Goal: Contribute content

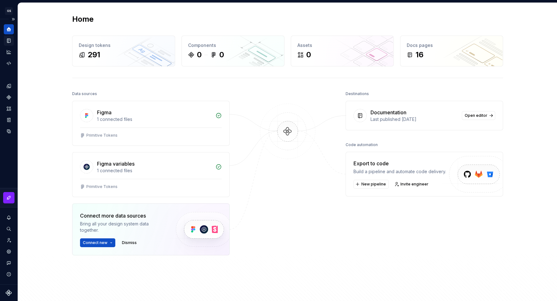
click at [10, 41] on icon "Documentation" at bounding box center [9, 40] width 3 height 3
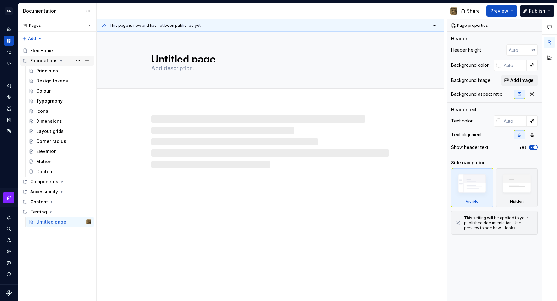
click at [59, 60] on icon "Page tree" at bounding box center [61, 60] width 5 height 5
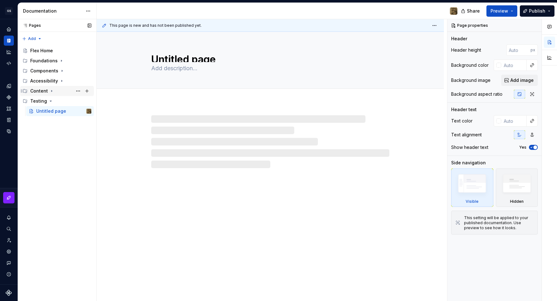
click at [50, 92] on icon "Page tree" at bounding box center [51, 90] width 5 height 5
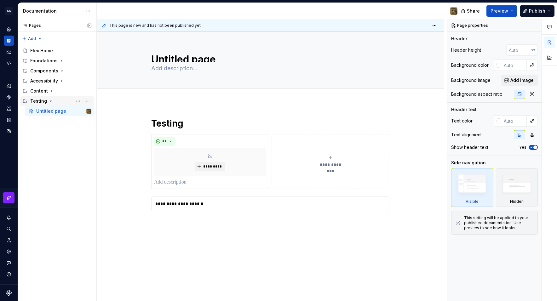
click at [51, 103] on icon "Page tree" at bounding box center [50, 101] width 5 height 5
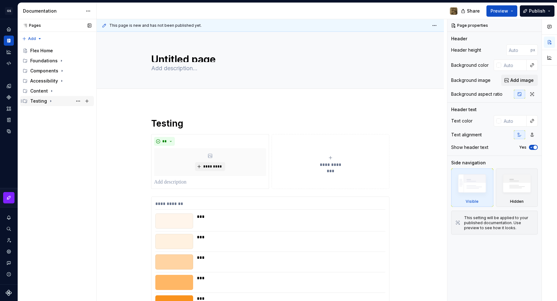
click at [50, 102] on icon "Page tree" at bounding box center [50, 101] width 5 height 5
click at [76, 100] on button "Page tree" at bounding box center [78, 101] width 9 height 9
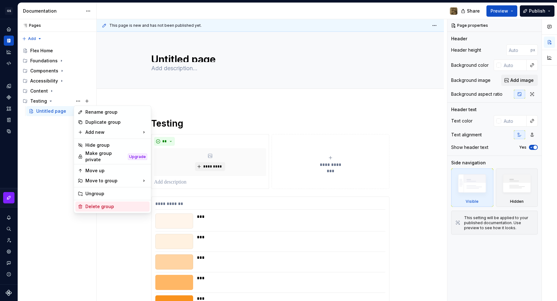
click at [111, 203] on div "Delete group" at bounding box center [116, 206] width 62 height 6
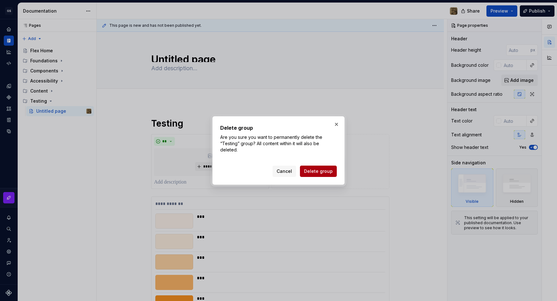
click at [321, 169] on span "Delete group" at bounding box center [318, 171] width 29 height 6
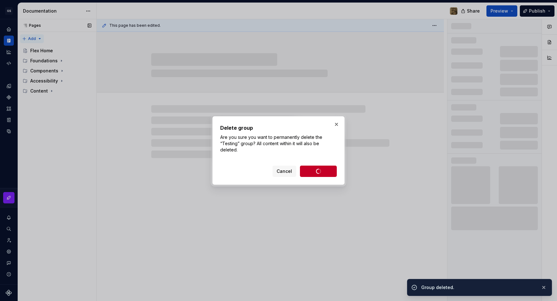
click at [39, 38] on div "Pages Pages Add Accessibility guide for tree Page tree. Navigate the tree with …" at bounding box center [57, 160] width 79 height 282
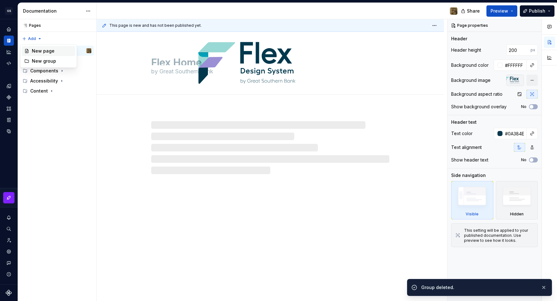
type textarea "*"
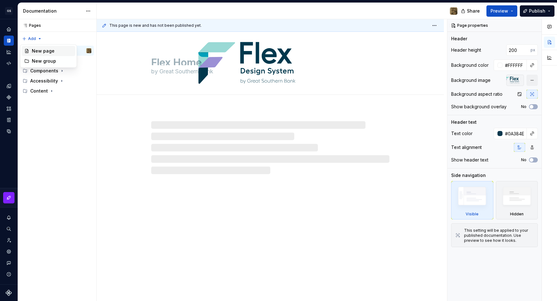
click at [43, 50] on div "New page" at bounding box center [52, 51] width 41 height 6
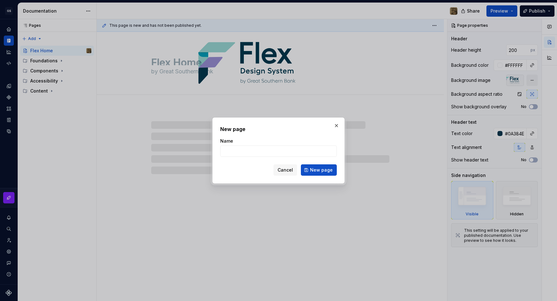
type input "G"
type textarea "*"
type input "Go"
type textarea "*"
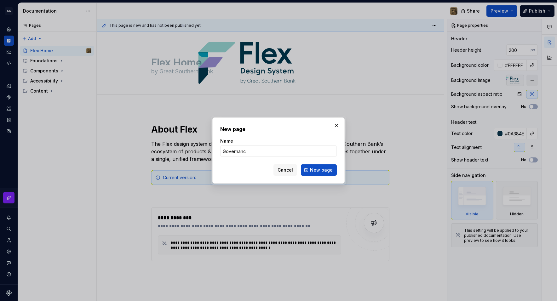
type input "Governance"
click at [323, 171] on span "New page" at bounding box center [321, 170] width 23 height 6
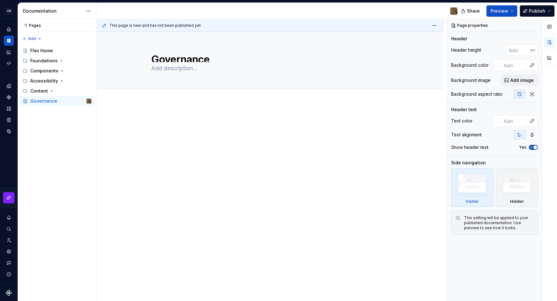
click at [170, 106] on div at bounding box center [270, 171] width 347 height 137
click at [169, 101] on div "Add tab" at bounding box center [270, 96] width 347 height 14
click at [78, 102] on button "Page tree" at bounding box center [78, 101] width 9 height 9
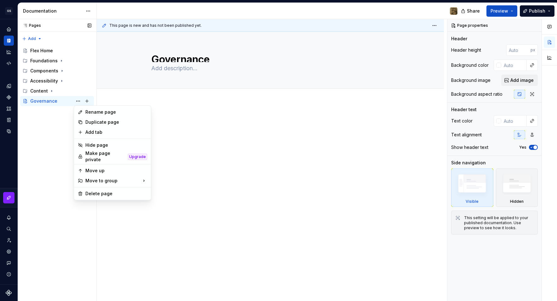
click at [88, 101] on div "Pages Pages Add Accessibility guide for tree Page tree. Navigate the tree with …" at bounding box center [57, 160] width 79 height 282
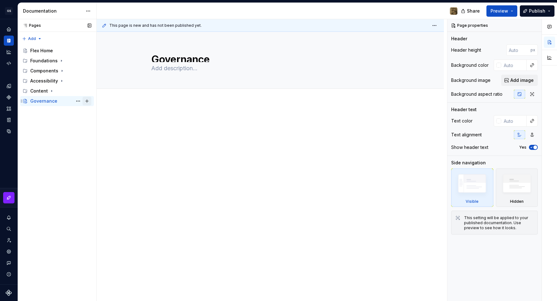
click at [87, 101] on button "Page tree" at bounding box center [87, 101] width 9 height 9
click at [183, 108] on div "This page is new and has not been published yet. Governance Edit header" at bounding box center [272, 160] width 350 height 282
click at [187, 129] on div at bounding box center [270, 130] width 238 height 24
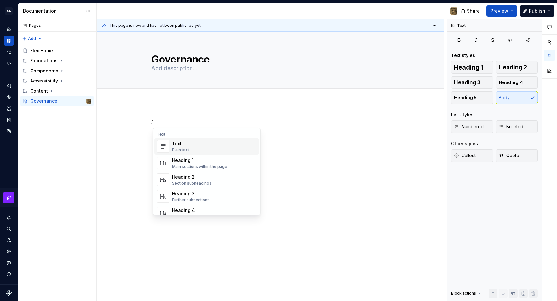
type textarea "*"
click at [207, 176] on div "Heading 2" at bounding box center [191, 177] width 39 height 6
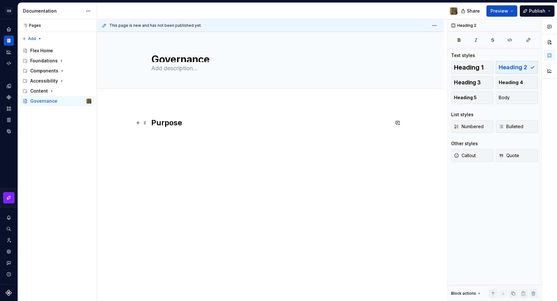
click at [152, 124] on h2 "Purpose" at bounding box center [270, 123] width 238 height 10
click at [205, 123] on h2 "1. Purpose" at bounding box center [270, 123] width 238 height 10
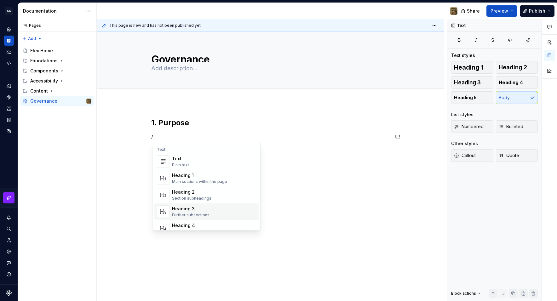
click at [182, 163] on div "Plain text" at bounding box center [180, 165] width 17 height 5
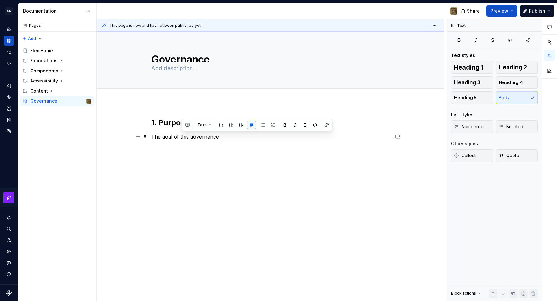
drag, startPoint x: 224, startPoint y: 136, endPoint x: 181, endPoint y: 135, distance: 43.2
click at [181, 135] on p "The goal of this governance" at bounding box center [270, 137] width 238 height 8
click at [224, 139] on p "The goal of this governance" at bounding box center [270, 137] width 238 height 8
click at [209, 138] on p "The goal of governanc eof this design system is" at bounding box center [270, 137] width 238 height 8
click at [288, 137] on p "The goal of governance of this design system is" at bounding box center [270, 137] width 238 height 8
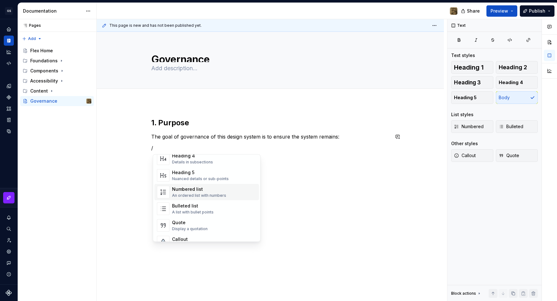
scroll to position [122, 0]
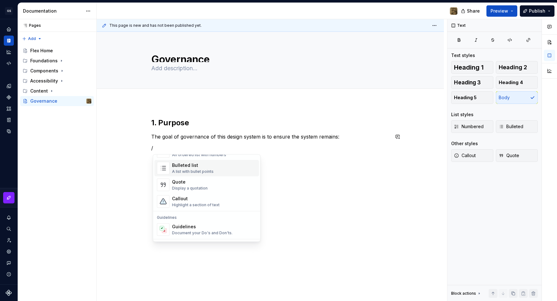
click at [197, 170] on div "A list with bullet points" at bounding box center [193, 171] width 42 height 5
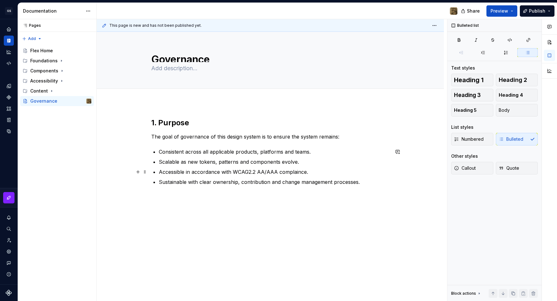
drag, startPoint x: 294, startPoint y: 171, endPoint x: 300, endPoint y: 172, distance: 6.0
click at [294, 171] on p "Accessible in accordance with WCAG2.2 AA/AAA complaince." at bounding box center [274, 172] width 231 height 8
click at [295, 201] on div "1. Purpose The goal of governance of this design system is to ensure the system…" at bounding box center [270, 193] width 347 height 181
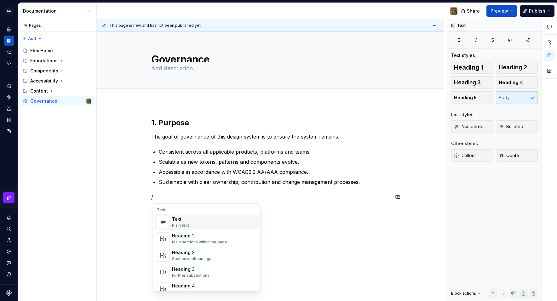
click at [202, 255] on div "Heading 2" at bounding box center [191, 252] width 39 height 6
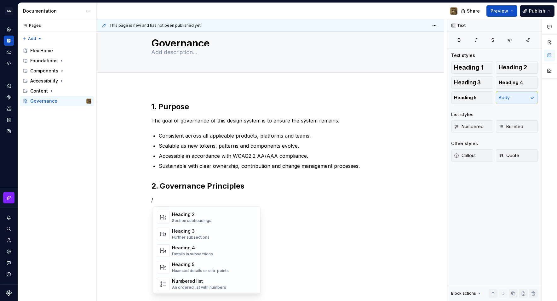
scroll to position [66, 0]
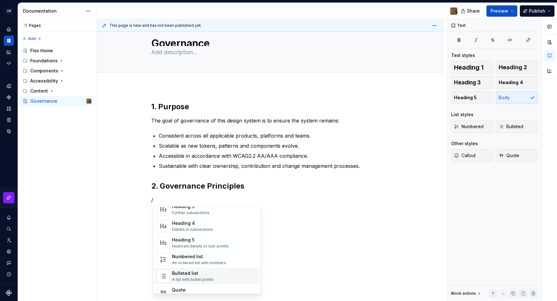
click at [206, 272] on div "Bulleted list" at bounding box center [193, 273] width 42 height 6
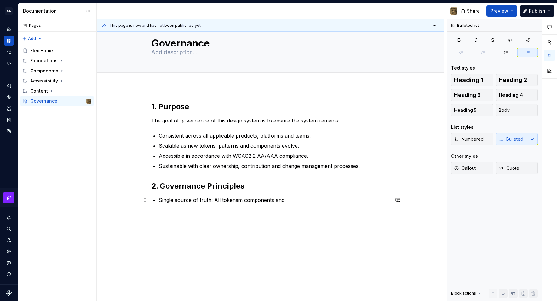
click at [241, 201] on p "Single source of truth: All tokensm components and" at bounding box center [274, 200] width 231 height 8
click at [284, 199] on p "Single source of truth: All tokens components and" at bounding box center [274, 200] width 231 height 8
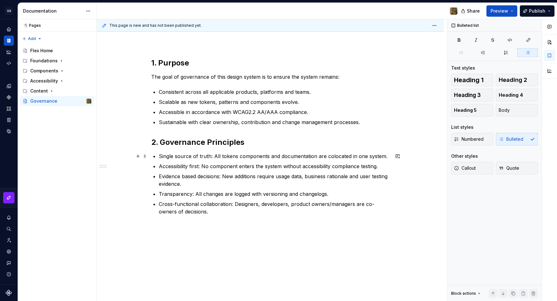
scroll to position [60, 0]
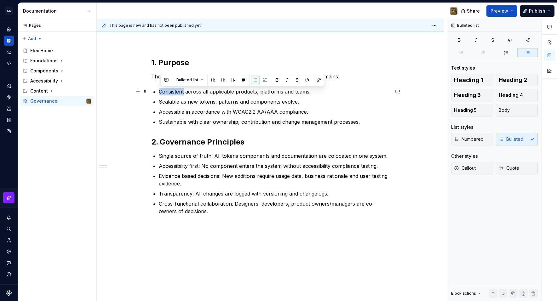
drag, startPoint x: 179, startPoint y: 93, endPoint x: 162, endPoint y: 94, distance: 17.6
click at [162, 94] on p "Consistent across all applicable products, platforms and teams." at bounding box center [274, 92] width 231 height 8
click at [275, 79] on button "button" at bounding box center [276, 80] width 9 height 9
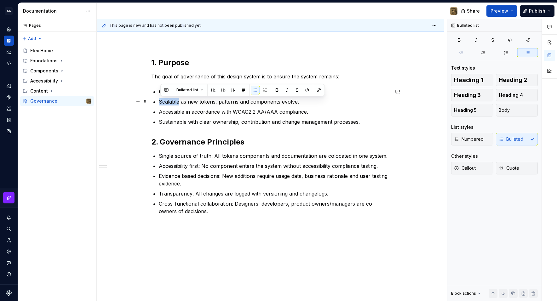
drag, startPoint x: 180, startPoint y: 103, endPoint x: 157, endPoint y: 102, distance: 22.7
click at [157, 102] on div "1. Purpose The goal of governance of this design system is to ensure the system…" at bounding box center [270, 136] width 238 height 157
click at [274, 90] on button "button" at bounding box center [276, 90] width 9 height 9
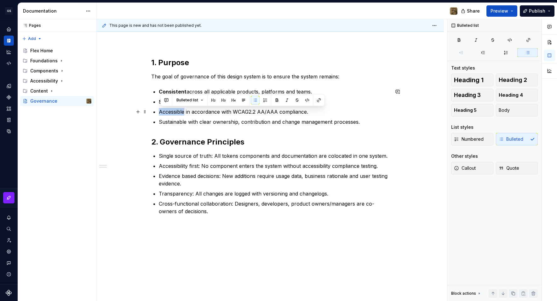
drag, startPoint x: 185, startPoint y: 112, endPoint x: 161, endPoint y: 112, distance: 24.3
click at [161, 112] on p "Accessible in accordance with WCAG2.2 AA/AAA compliance." at bounding box center [274, 112] width 231 height 8
click at [275, 100] on button "button" at bounding box center [276, 100] width 9 height 9
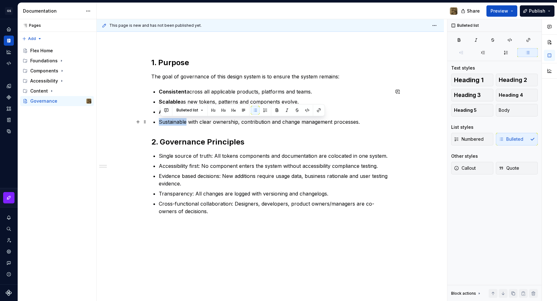
drag, startPoint x: 187, startPoint y: 124, endPoint x: 160, endPoint y: 123, distance: 26.8
click at [160, 123] on p "Sustainable with clear ownership, contribution and change management processes." at bounding box center [274, 122] width 231 height 8
click at [275, 109] on button "button" at bounding box center [276, 110] width 9 height 9
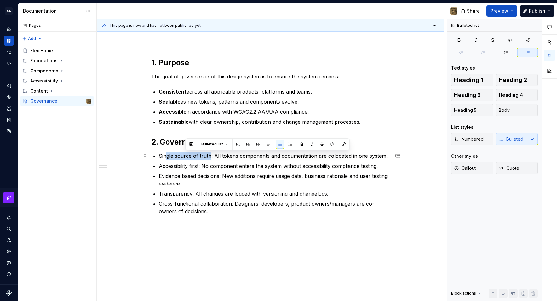
drag, startPoint x: 212, startPoint y: 156, endPoint x: 168, endPoint y: 157, distance: 44.4
click at [168, 157] on p "Single source of truth: All tokens components and documentation are colocated i…" at bounding box center [274, 156] width 231 height 8
click at [212, 155] on p "Single source of truth: All tokens components and documentation are colocated i…" at bounding box center [274, 156] width 231 height 8
drag, startPoint x: 213, startPoint y: 156, endPoint x: 161, endPoint y: 159, distance: 51.7
click at [161, 159] on p "Single source of truth: All tokens components and documentation are colocated i…" at bounding box center [274, 156] width 231 height 8
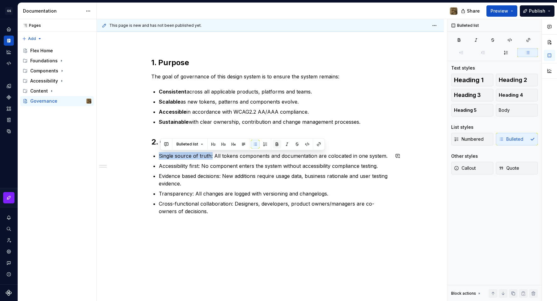
click at [275, 146] on button "button" at bounding box center [276, 144] width 9 height 9
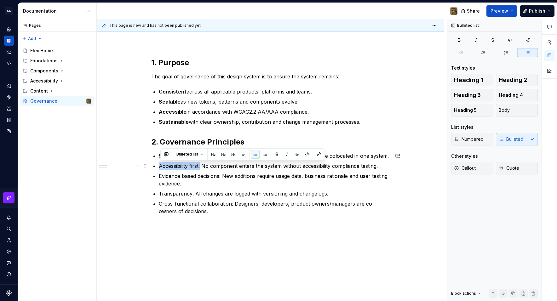
drag, startPoint x: 202, startPoint y: 167, endPoint x: 160, endPoint y: 166, distance: 41.6
click at [160, 166] on p "Accessibility first: No component enters the system without accessibility compl…" at bounding box center [274, 166] width 231 height 8
click at [274, 154] on button "button" at bounding box center [276, 154] width 9 height 9
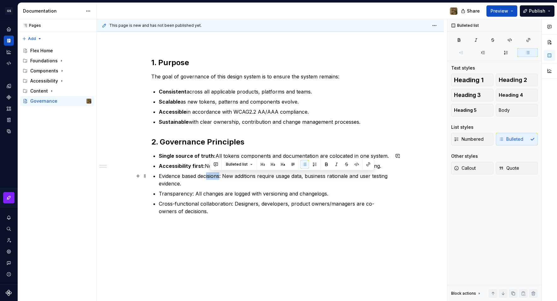
drag, startPoint x: 223, startPoint y: 175, endPoint x: 209, endPoint y: 178, distance: 14.1
click at [209, 178] on p "Evidence based decisions: New additions require usage data, business rationale …" at bounding box center [274, 179] width 231 height 15
click at [225, 176] on p "Evidence based decisions: New additions require usage data, business rationale …" at bounding box center [274, 179] width 231 height 15
click at [223, 177] on p "Evidence based decisions: New additions require usage data, business rationale …" at bounding box center [274, 179] width 231 height 15
click at [222, 177] on p "Evidence based decisions: New additions require usage data, business rationale …" at bounding box center [274, 179] width 231 height 15
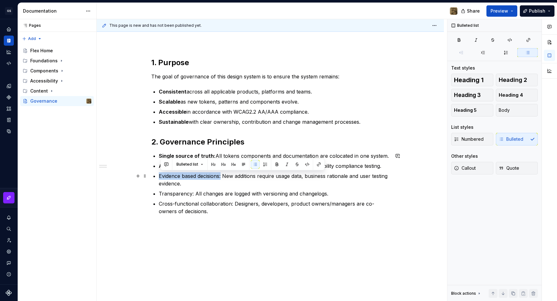
drag, startPoint x: 224, startPoint y: 176, endPoint x: 160, endPoint y: 176, distance: 63.3
click at [160, 176] on p "Evidence based decisions: New additions require usage data, business rationale …" at bounding box center [274, 179] width 231 height 15
click at [277, 165] on button "button" at bounding box center [276, 164] width 9 height 9
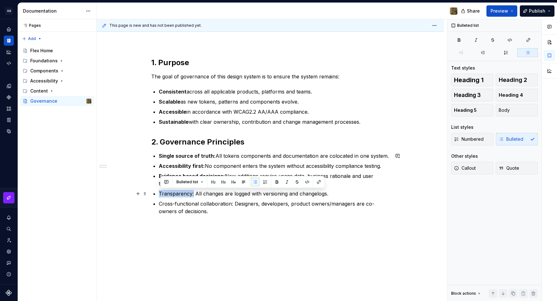
drag, startPoint x: 194, startPoint y: 194, endPoint x: 161, endPoint y: 195, distance: 33.1
click at [161, 195] on p "Transparency: All changes are logged with versioning and changelogs." at bounding box center [274, 194] width 231 height 8
click at [276, 184] on button "button" at bounding box center [276, 182] width 9 height 9
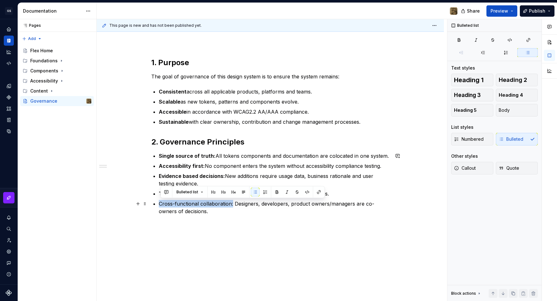
drag, startPoint x: 233, startPoint y: 203, endPoint x: 159, endPoint y: 204, distance: 74.4
click at [159, 204] on div "1. Purpose The goal of governance of this design system is to ensure the system…" at bounding box center [270, 136] width 238 height 157
click at [273, 192] on button "button" at bounding box center [276, 192] width 9 height 9
click at [264, 217] on div "1. Purpose The goal of governance of this design system is to ensure the system…" at bounding box center [270, 140] width 238 height 165
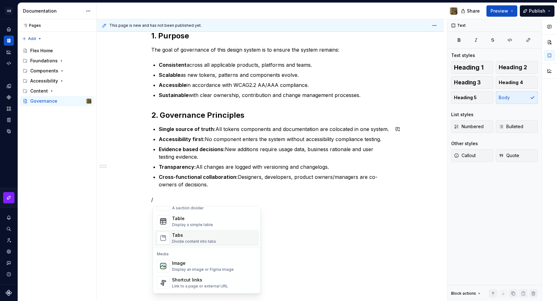
scroll to position [229, 0]
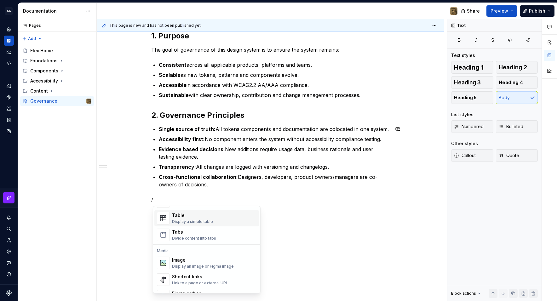
click at [204, 221] on div "Display a simple table" at bounding box center [192, 221] width 41 height 5
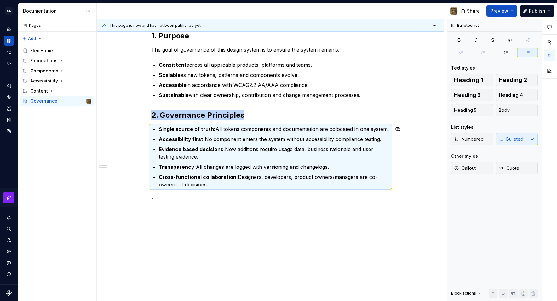
click at [207, 220] on div "1. Purpose The goal of governance of this design system is to ensure the system…" at bounding box center [270, 159] width 347 height 286
click at [210, 203] on div "1. Purpose The goal of governance of this design system is to ensure the system…" at bounding box center [270, 117] width 238 height 173
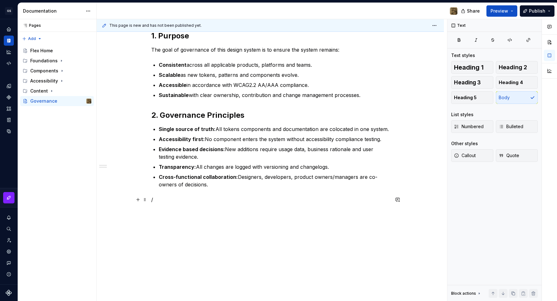
click at [208, 202] on p "/" at bounding box center [270, 200] width 238 height 8
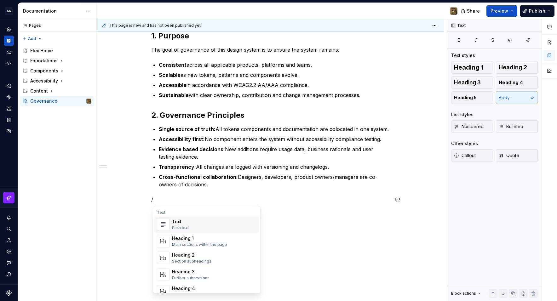
click at [182, 256] on div "Heading 2" at bounding box center [191, 255] width 39 height 6
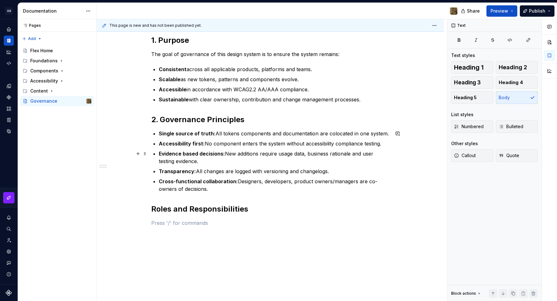
scroll to position [84, 0]
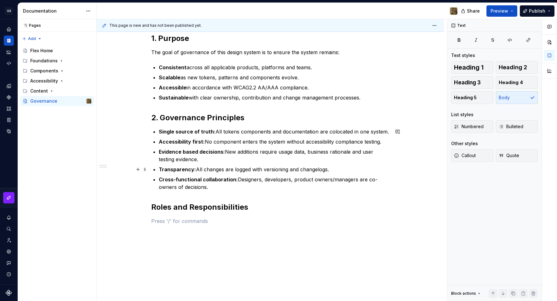
click at [319, 172] on p "Transparency: All changes are logged with versioning and changelogs." at bounding box center [274, 170] width 231 height 8
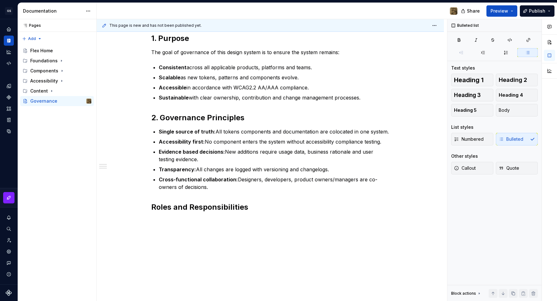
scroll to position [117, 0]
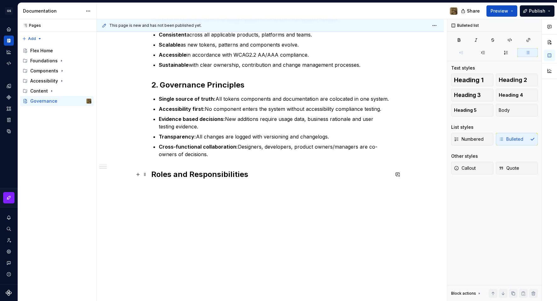
click at [164, 173] on h2 "Roles and Responsibilities" at bounding box center [270, 174] width 238 height 10
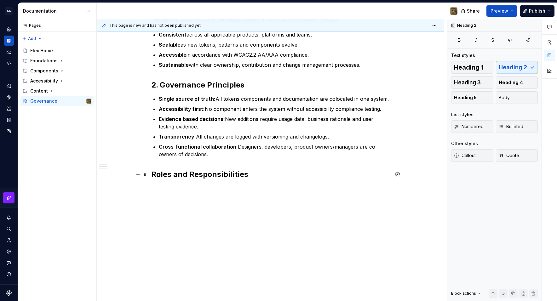
click at [153, 175] on h2 "Roles and Responsibilities" at bounding box center [270, 174] width 238 height 10
click at [183, 192] on div "1. Purpose The goal of governance of this design system is to ensure the system…" at bounding box center [270, 102] width 238 height 203
click at [220, 188] on p at bounding box center [270, 189] width 238 height 8
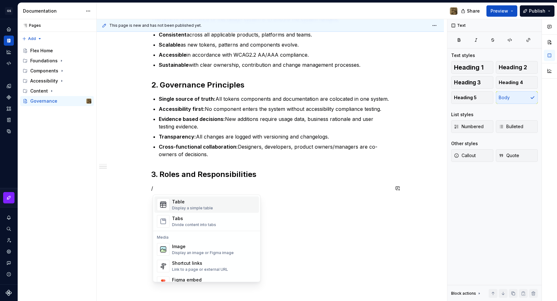
scroll to position [233, 0]
click at [191, 206] on div "Display a simple table" at bounding box center [192, 206] width 41 height 5
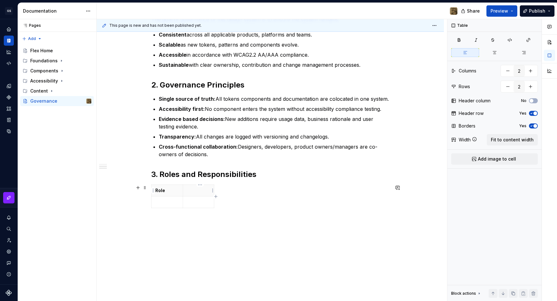
click at [201, 192] on p at bounding box center [199, 190] width 24 height 6
click at [247, 219] on div "1. Purpose The goal of governance of this design system is to ensure the system…" at bounding box center [270, 116] width 238 height 231
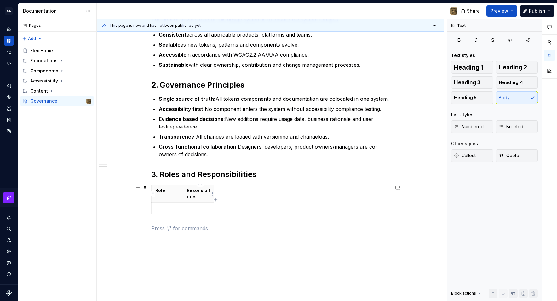
click at [243, 185] on html "GS Flex Design system data Documentation Share Preview Publish Pages Pages Add …" at bounding box center [278, 150] width 557 height 301
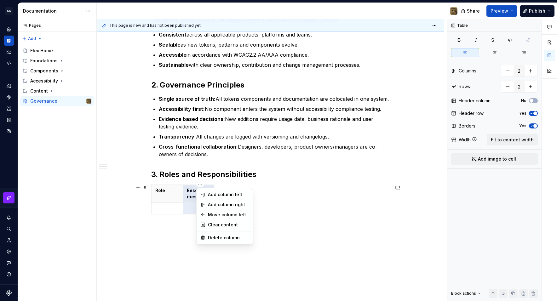
click at [270, 184] on html "GS Flex Design system data Documentation Share Preview Publish Pages Pages Add …" at bounding box center [278, 150] width 557 height 301
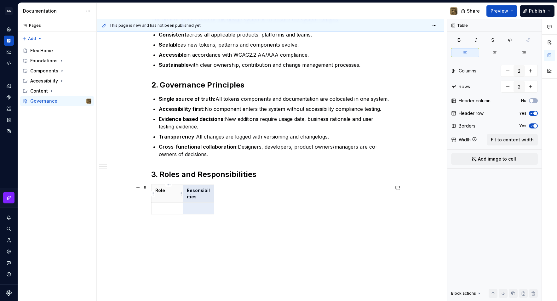
click at [174, 199] on th "Role" at bounding box center [166, 194] width 31 height 18
drag, startPoint x: 185, startPoint y: 203, endPoint x: 206, endPoint y: 201, distance: 21.5
click at [206, 201] on tbody "Role Resonsibilities" at bounding box center [193, 200] width 84 height 30
drag, startPoint x: 237, startPoint y: 203, endPoint x: 353, endPoint y: 201, distance: 116.2
click at [217, 191] on p "Resonsibilities" at bounding box center [278, 190] width 140 height 6
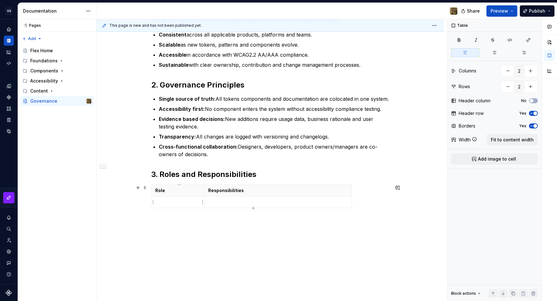
click at [178, 203] on p at bounding box center [177, 202] width 45 height 6
drag, startPoint x: 206, startPoint y: 188, endPoint x: 239, endPoint y: 188, distance: 33.7
click at [239, 188] on th "Responsibilities" at bounding box center [311, 191] width 147 height 12
click at [166, 201] on p at bounding box center [194, 202] width 79 height 6
click at [259, 205] on p at bounding box center [312, 202] width 140 height 6
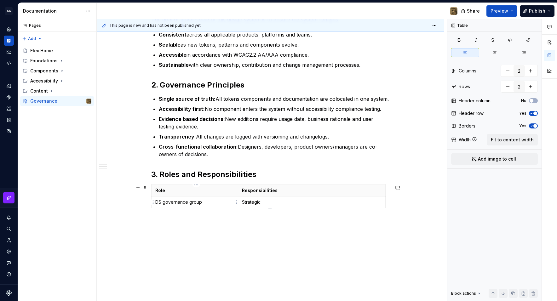
click at [213, 201] on p "DS governance group" at bounding box center [194, 202] width 79 height 6
click at [197, 202] on p "DS governance group" at bounding box center [194, 202] width 79 height 6
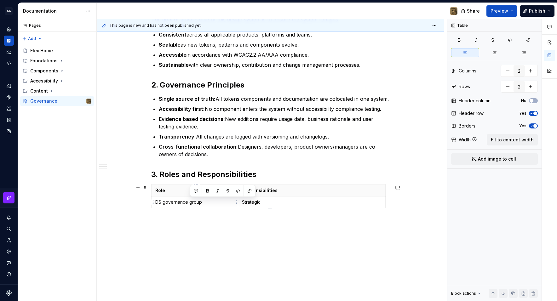
click at [197, 202] on p "DS governance group" at bounding box center [194, 202] width 79 height 6
type textarea "*"
